Goal: Find specific page/section: Find specific page/section

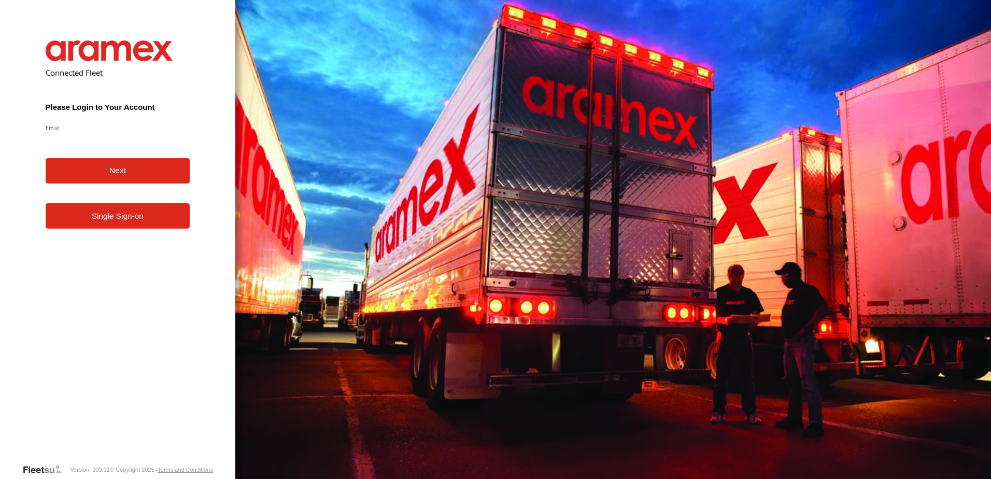
click at [114, 142] on input "Email" at bounding box center [118, 141] width 145 height 19
click at [108, 138] on input "Email" at bounding box center [118, 141] width 145 height 19
click at [138, 226] on link "Single Sign-on" at bounding box center [118, 215] width 145 height 25
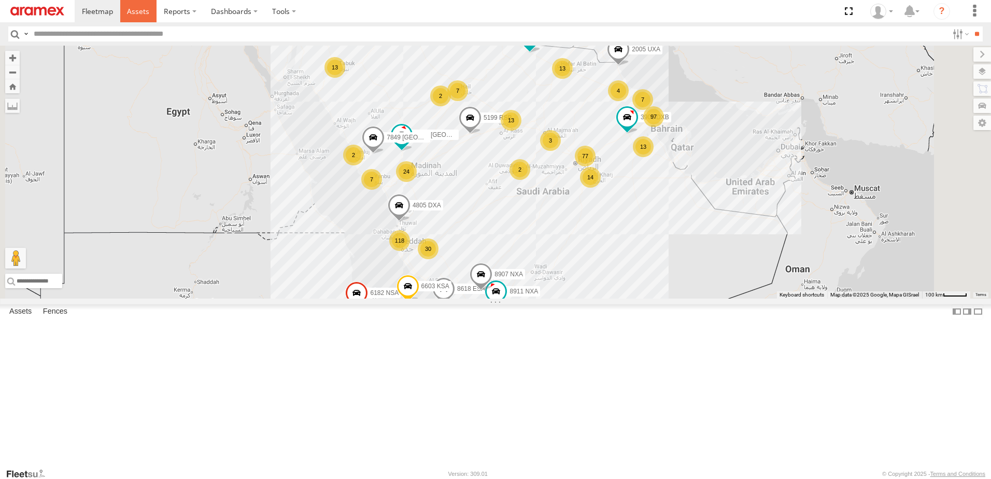
click at [138, 1] on link at bounding box center [138, 11] width 37 height 22
